Goal: Task Accomplishment & Management: Manage account settings

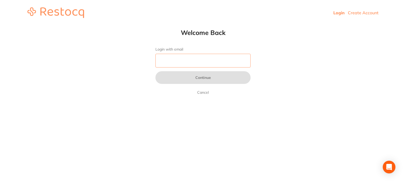
click at [216, 58] on input "Login with email" at bounding box center [203, 61] width 95 height 14
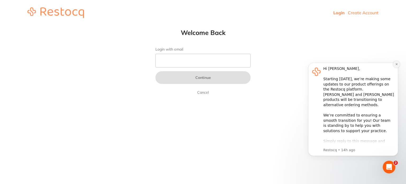
click at [396, 64] on icon "Dismiss notification" at bounding box center [397, 64] width 3 height 3
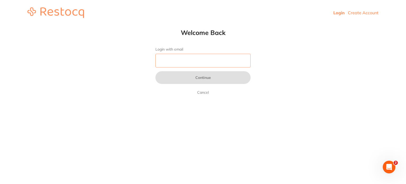
click at [197, 62] on input "Login with email" at bounding box center [203, 61] width 95 height 14
paste input "[EMAIL_ADDRESS][DOMAIN_NAME]"
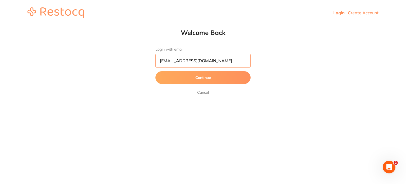
type input "[EMAIL_ADDRESS][DOMAIN_NAME]"
click at [156, 71] on button "Continue" at bounding box center [203, 77] width 95 height 13
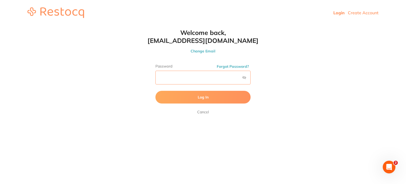
click at [156, 91] on button "Log In" at bounding box center [203, 97] width 95 height 13
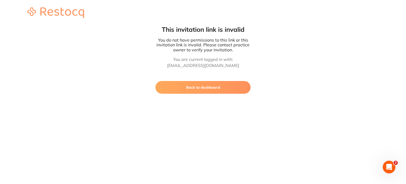
click at [211, 92] on button "Back to dashboard" at bounding box center [203, 87] width 95 height 13
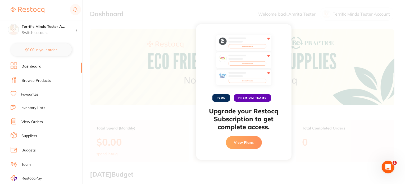
click at [244, 145] on button "View Plans" at bounding box center [244, 142] width 36 height 13
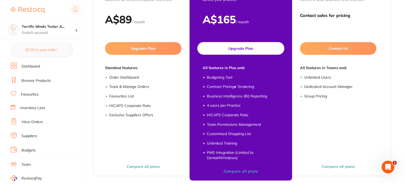
scroll to position [82, 0]
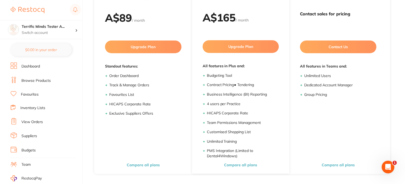
click at [35, 67] on link "Dashboard" at bounding box center [30, 66] width 19 height 5
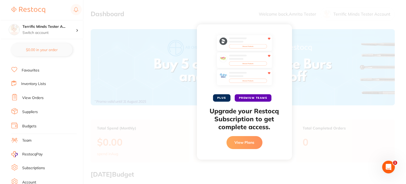
scroll to position [61, 0]
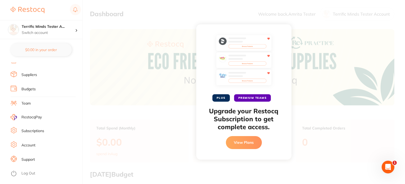
click at [29, 175] on link "Log Out" at bounding box center [28, 173] width 14 height 5
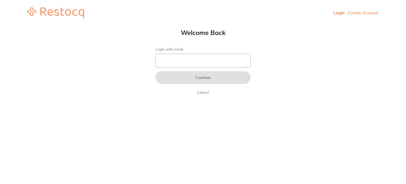
click at [180, 58] on input "Login with email" at bounding box center [203, 61] width 95 height 14
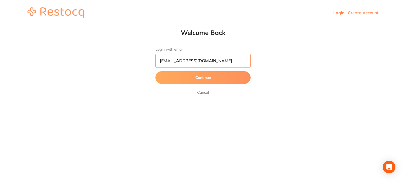
click at [173, 59] on input "[EMAIL_ADDRESS][DOMAIN_NAME]" at bounding box center [203, 61] width 95 height 14
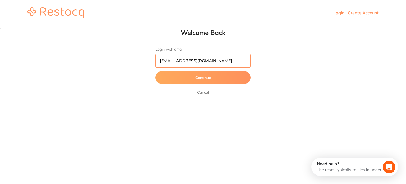
type input "amrita+1@terrificminds.com"
click at [156, 71] on button "Continue" at bounding box center [203, 77] width 95 height 13
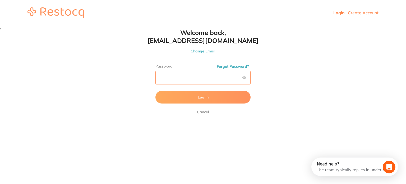
click at [156, 91] on button "Log In" at bounding box center [203, 97] width 95 height 13
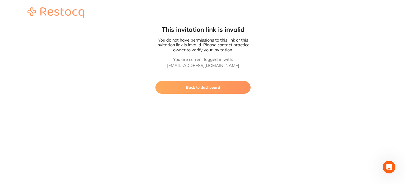
click at [183, 92] on button "Back to dashboard" at bounding box center [203, 87] width 95 height 13
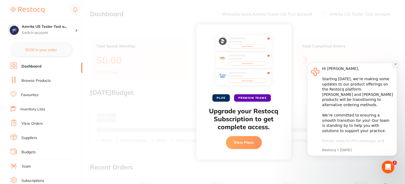
click at [395, 63] on icon "Dismiss notification" at bounding box center [395, 63] width 3 height 3
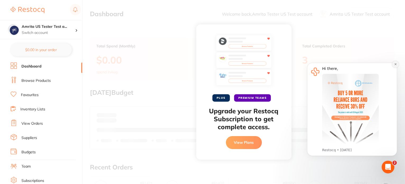
click at [395, 65] on icon "Dismiss notification" at bounding box center [395, 63] width 3 height 3
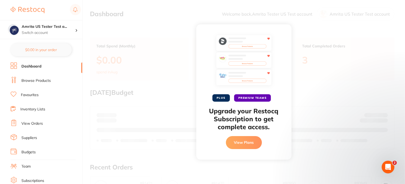
click at [247, 143] on button "View Plans" at bounding box center [244, 142] width 36 height 13
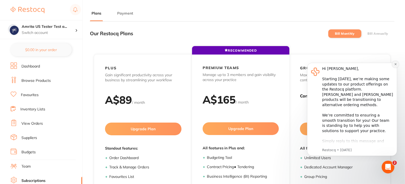
click at [394, 66] on button "Dismiss notification" at bounding box center [395, 64] width 7 height 7
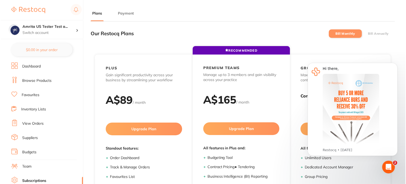
scroll to position [61, 0]
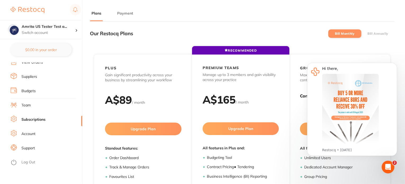
click at [32, 161] on link "Log Out" at bounding box center [28, 162] width 14 height 5
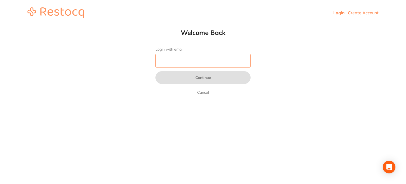
click at [206, 57] on input "Login with email" at bounding box center [203, 61] width 95 height 14
click at [193, 58] on input "Login with email" at bounding box center [203, 61] width 95 height 14
type input "a"
click at [105, 25] on html "Login Create Account Welcome Back Login with email Continue Cancel Welcome back…" at bounding box center [203, 12] width 406 height 25
click at [156, 65] on input "Login with email" at bounding box center [203, 61] width 95 height 14
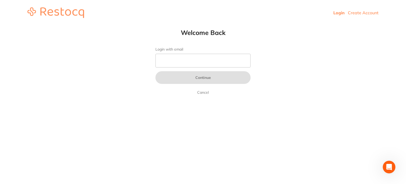
click at [143, 25] on html "Login Create Account Welcome Back Login with email Continue Cancel Welcome back…" at bounding box center [203, 12] width 406 height 25
click at [250, 61] on input "Login with email" at bounding box center [203, 61] width 95 height 14
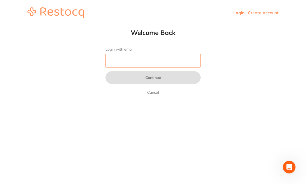
click at [150, 60] on input "Login with email" at bounding box center [153, 61] width 95 height 14
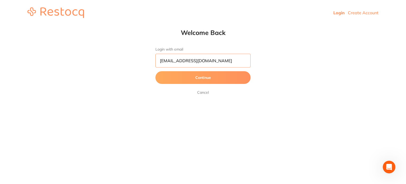
click at [172, 61] on input "[EMAIL_ADDRESS][DOMAIN_NAME]" at bounding box center [203, 61] width 95 height 14
type input "amrita+2@terrificminds.com"
click at [183, 77] on button "Continue" at bounding box center [203, 77] width 95 height 13
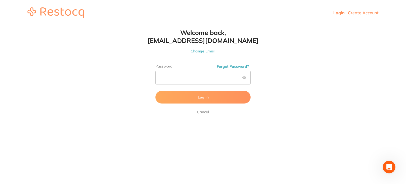
click at [179, 98] on button "Log In" at bounding box center [203, 97] width 95 height 13
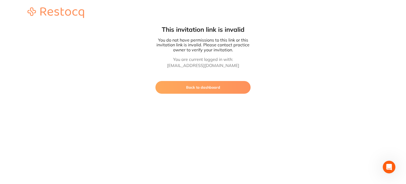
click at [203, 86] on button "Back to dashboard" at bounding box center [203, 87] width 95 height 13
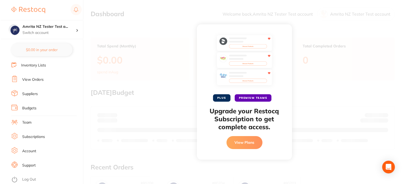
scroll to position [61, 0]
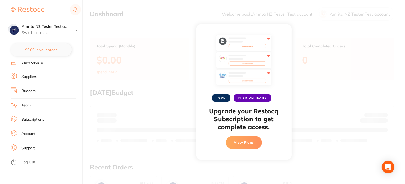
click at [38, 164] on li "Log Out" at bounding box center [46, 162] width 70 height 8
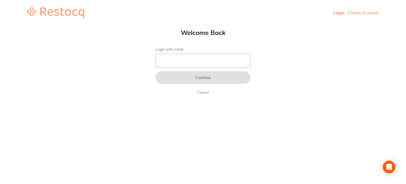
click at [215, 57] on input "Login with email" at bounding box center [203, 61] width 95 height 14
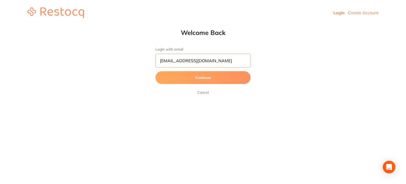
click at [172, 62] on input "[EMAIL_ADDRESS][DOMAIN_NAME]" at bounding box center [203, 61] width 95 height 14
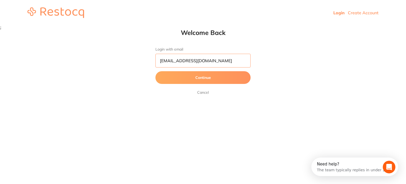
type input "amrita+3@terrificminds.com"
click at [194, 81] on button "Continue" at bounding box center [203, 77] width 95 height 13
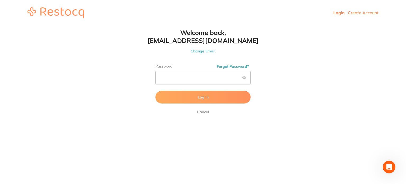
click at [193, 93] on button "Log In" at bounding box center [203, 97] width 95 height 13
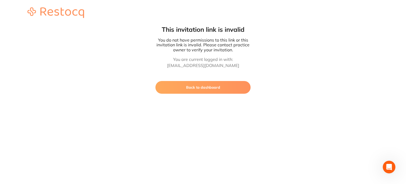
click at [193, 93] on button "Back to dashboard" at bounding box center [203, 87] width 95 height 13
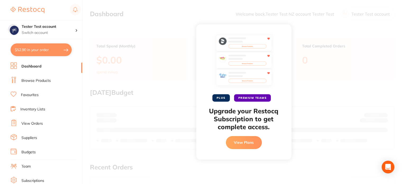
checkbox input "false"
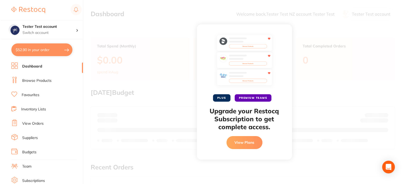
scroll to position [61, 0]
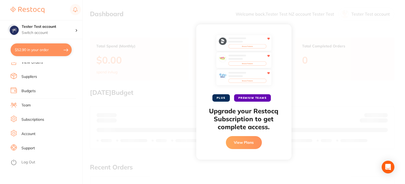
click at [25, 165] on link "Log Out" at bounding box center [28, 162] width 14 height 5
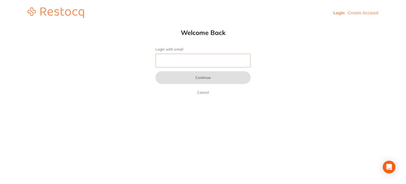
click at [215, 61] on input "Login with email" at bounding box center [203, 61] width 95 height 14
click at [247, 60] on input "Login with email" at bounding box center [203, 61] width 95 height 14
type input "[EMAIL_ADDRESS][DOMAIN_NAME]"
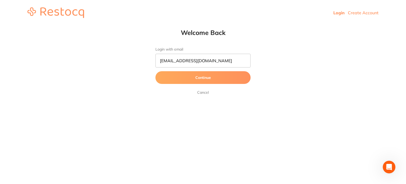
click at [228, 76] on button "Continue" at bounding box center [203, 77] width 95 height 13
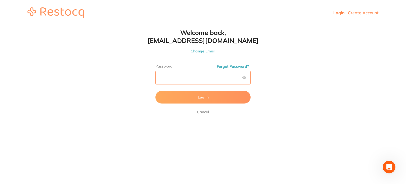
click at [156, 91] on button "Log In" at bounding box center [203, 97] width 95 height 13
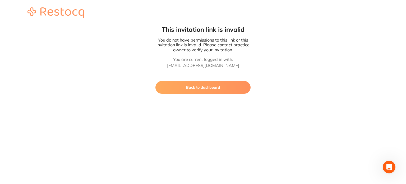
click at [233, 84] on button "Back to dashboard" at bounding box center [203, 87] width 95 height 13
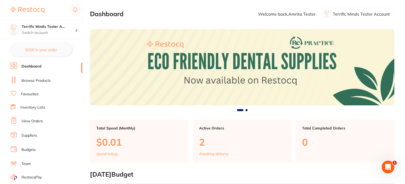
click at [45, 78] on link "Browse Products" at bounding box center [35, 80] width 29 height 5
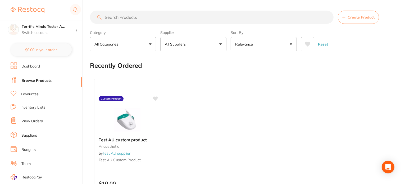
click at [36, 95] on link "Favourites" at bounding box center [30, 94] width 18 height 5
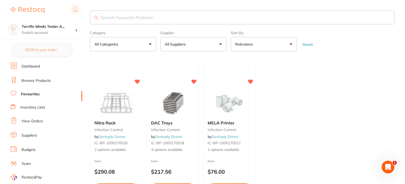
click at [38, 81] on link "Browse Products" at bounding box center [35, 80] width 29 height 5
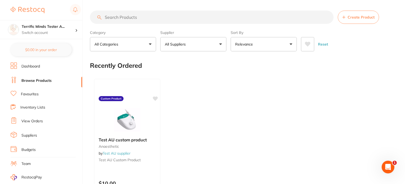
click at [184, 41] on button "All Suppliers" at bounding box center [193, 44] width 66 height 14
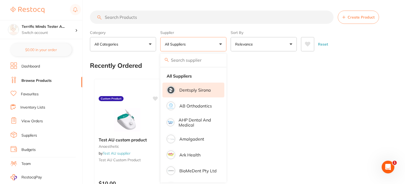
click at [202, 92] on p "Dentsply Sirona" at bounding box center [194, 90] width 31 height 5
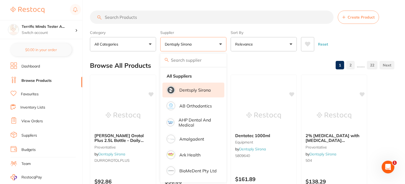
click at [229, 46] on div "Category All Categories All Categories endodontics equipment implants infection…" at bounding box center [242, 39] width 305 height 23
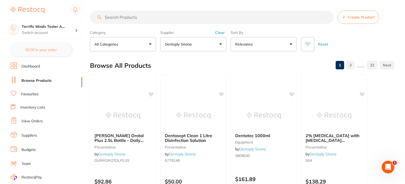
click at [308, 43] on icon at bounding box center [308, 44] width 6 height 5
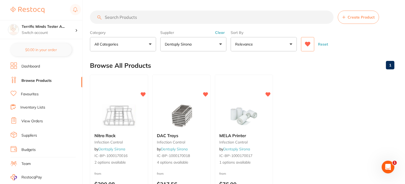
click at [308, 43] on icon at bounding box center [308, 44] width 6 height 5
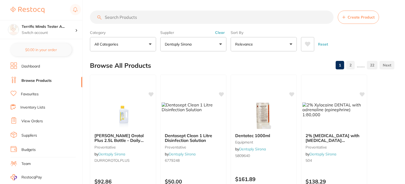
click at [308, 43] on icon at bounding box center [308, 44] width 6 height 5
